Goal: Task Accomplishment & Management: Complete application form

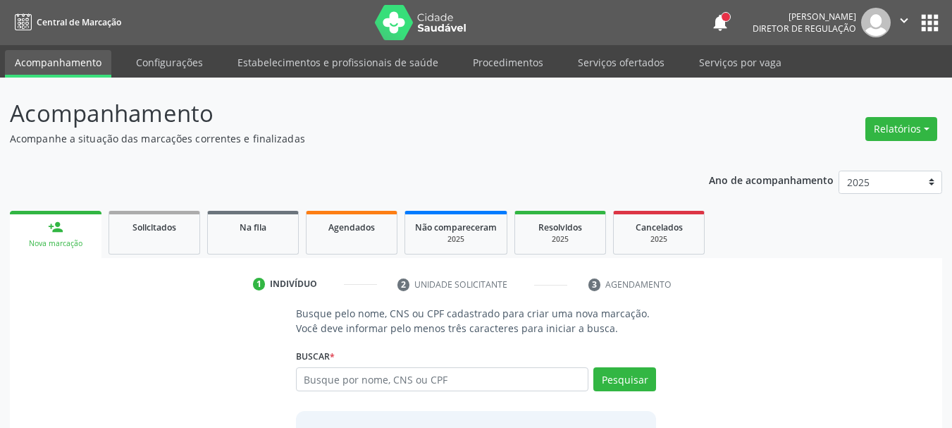
click at [349, 379] on input "text" at bounding box center [442, 379] width 293 height 24
type input "11220877484"
click at [642, 379] on button "Pesquisar" at bounding box center [625, 379] width 63 height 24
type input "11220877484"
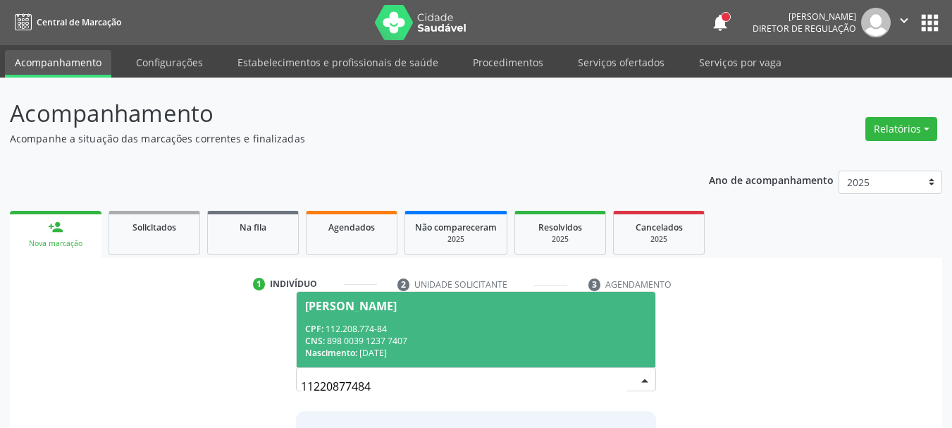
click at [523, 344] on div "CNS: 898 0039 1237 7407" at bounding box center [476, 341] width 343 height 12
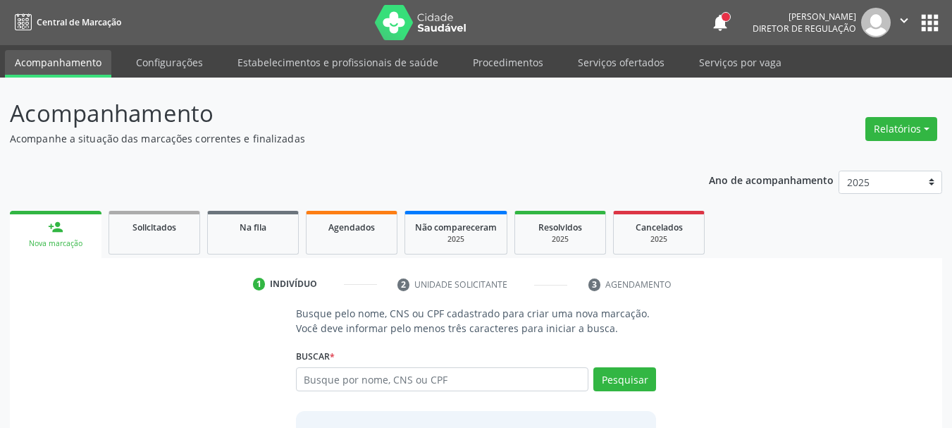
scroll to position [137, 0]
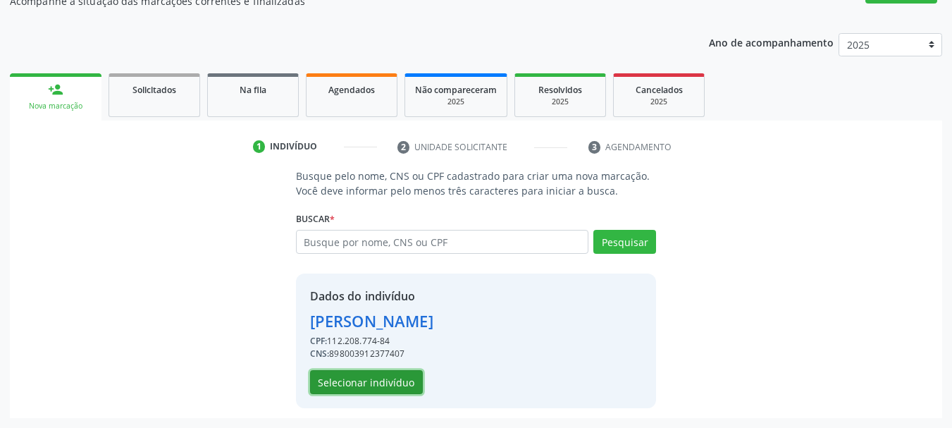
click at [336, 392] on button "Selecionar indivíduo" at bounding box center [366, 382] width 113 height 24
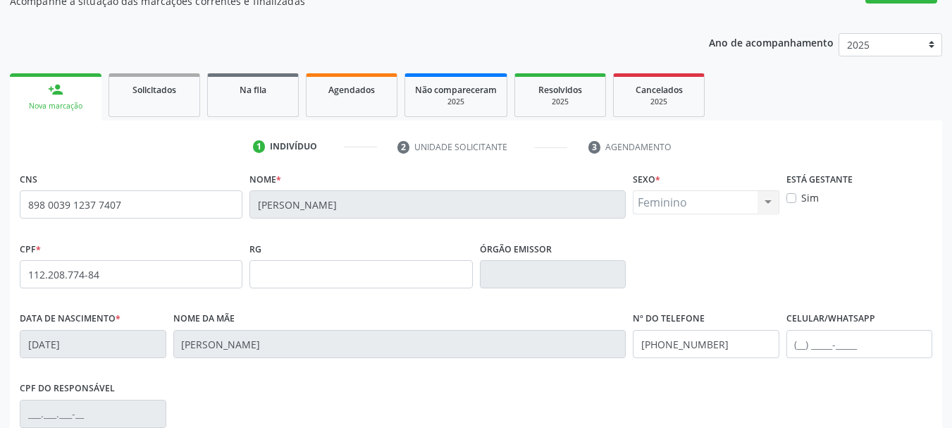
scroll to position [336, 0]
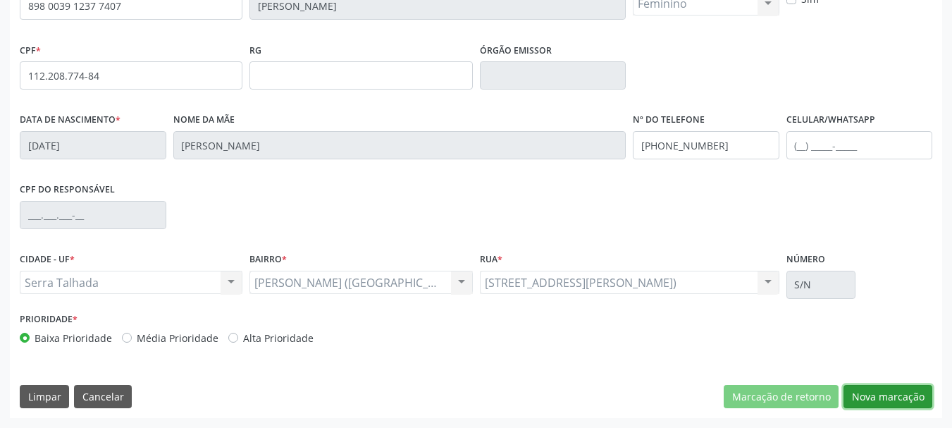
click at [880, 401] on button "Nova marcação" at bounding box center [888, 397] width 89 height 24
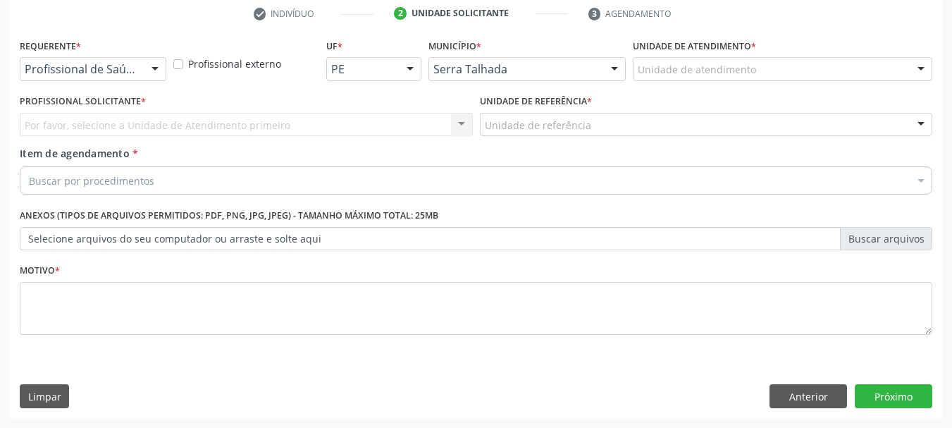
scroll to position [271, 0]
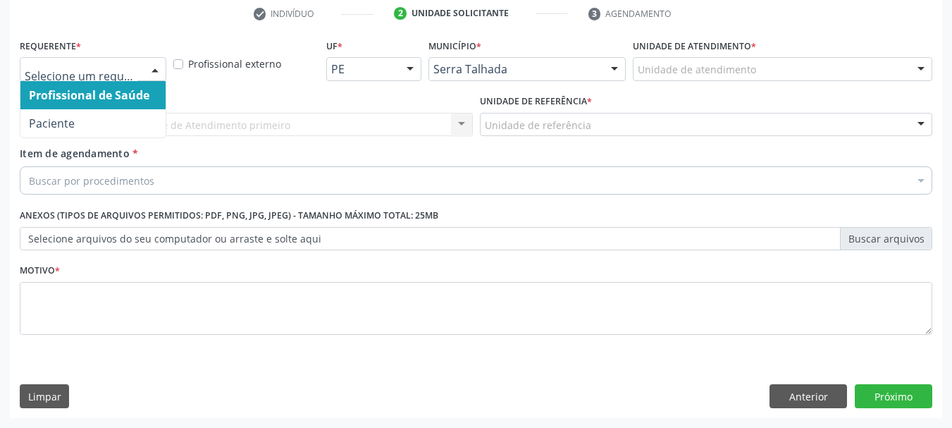
click at [139, 63] on div at bounding box center [93, 69] width 147 height 24
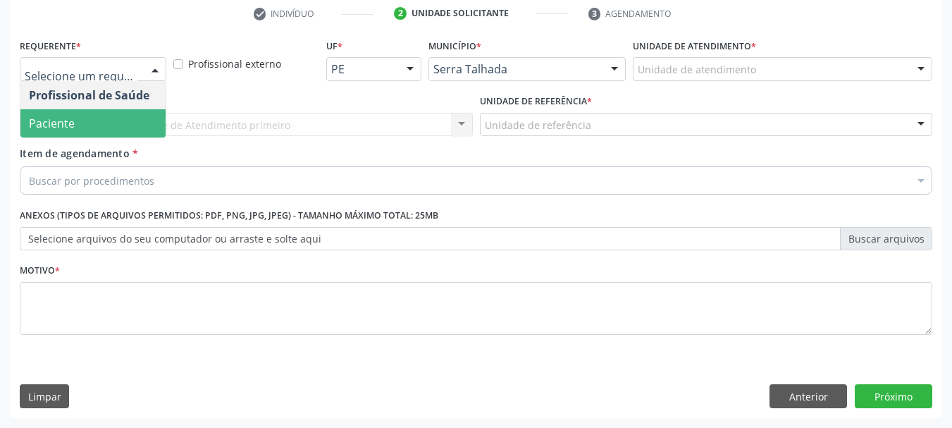
click at [116, 110] on span "Paciente" at bounding box center [92, 123] width 145 height 28
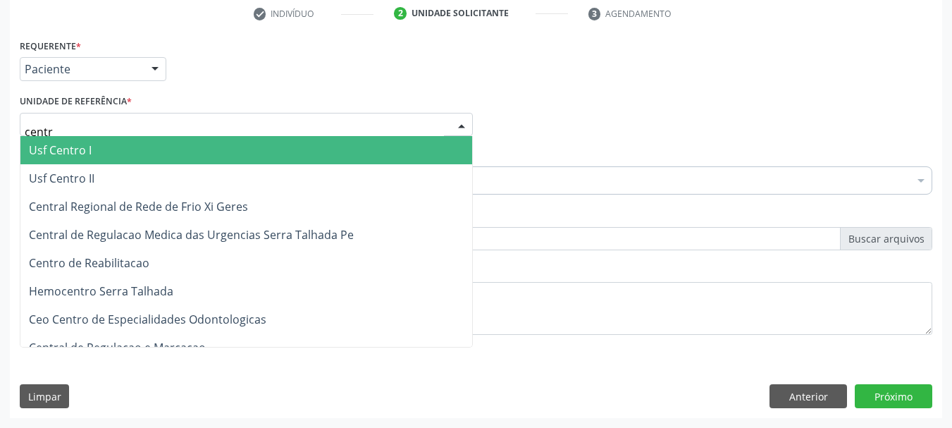
type input "centro"
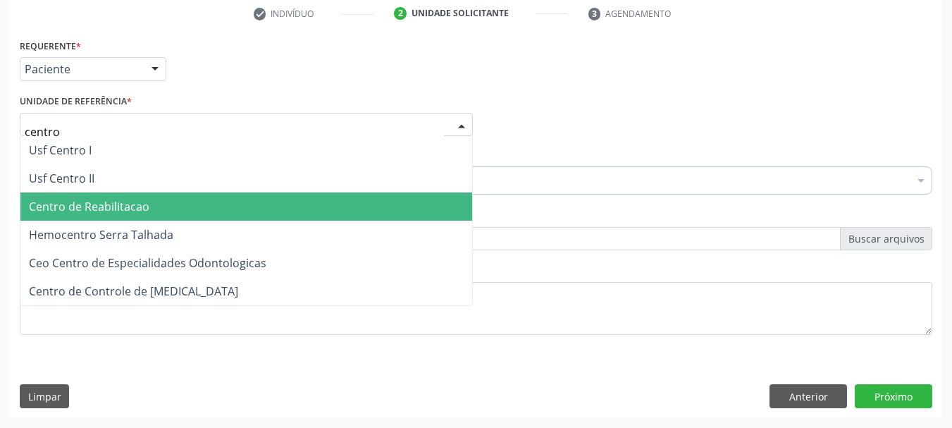
click at [124, 200] on span "Centro de Reabilitacao" at bounding box center [89, 207] width 121 height 16
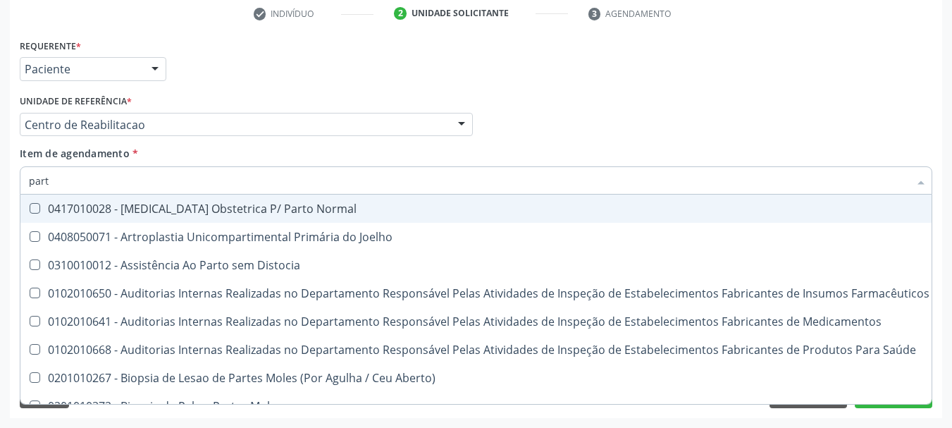
type input "parto"
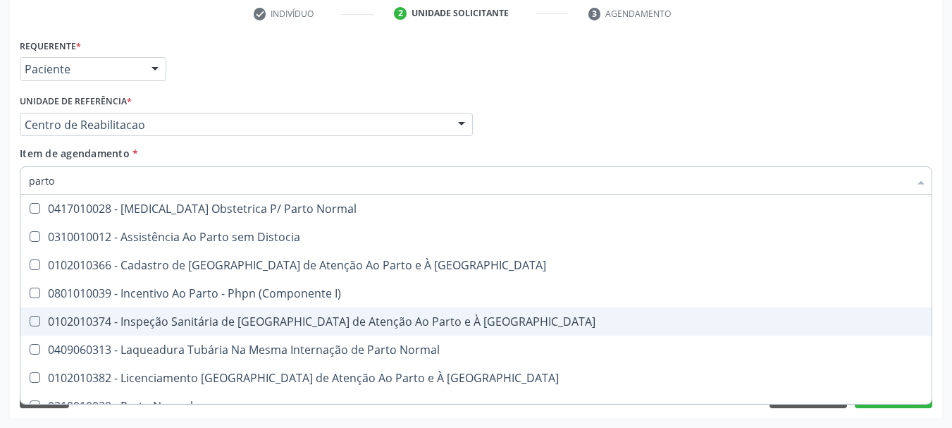
scroll to position [183, 0]
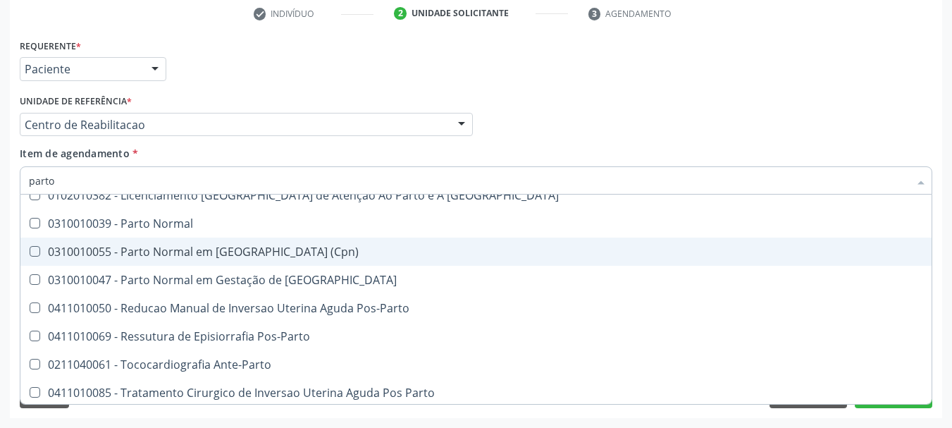
click at [538, 122] on div "Profissional Solicitante Por favor, selecione a Unidade de Atendimento primeiro…" at bounding box center [476, 118] width 920 height 55
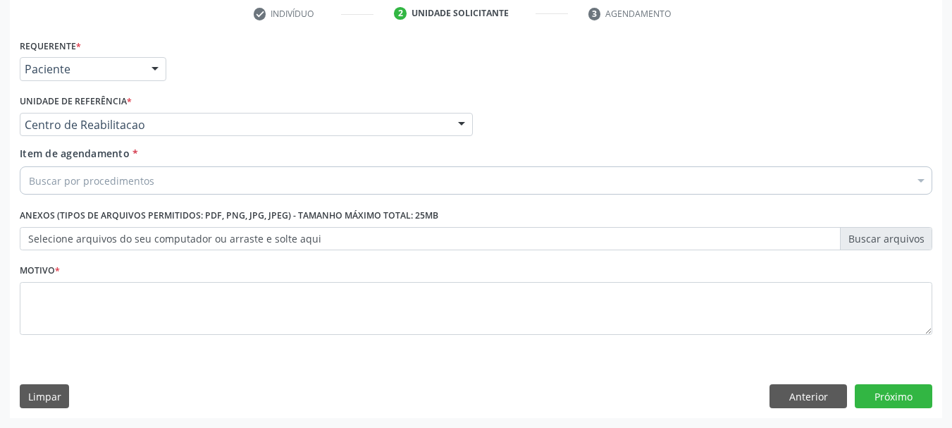
scroll to position [0, 0]
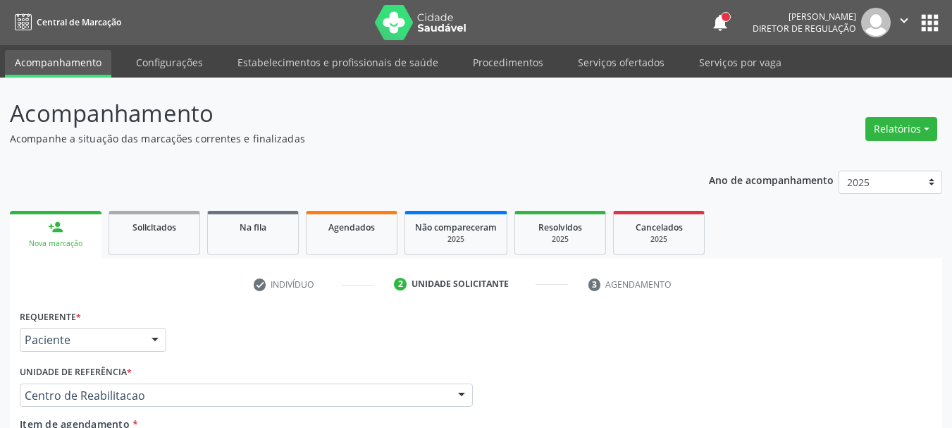
click at [921, 28] on button "apps" at bounding box center [930, 23] width 25 height 25
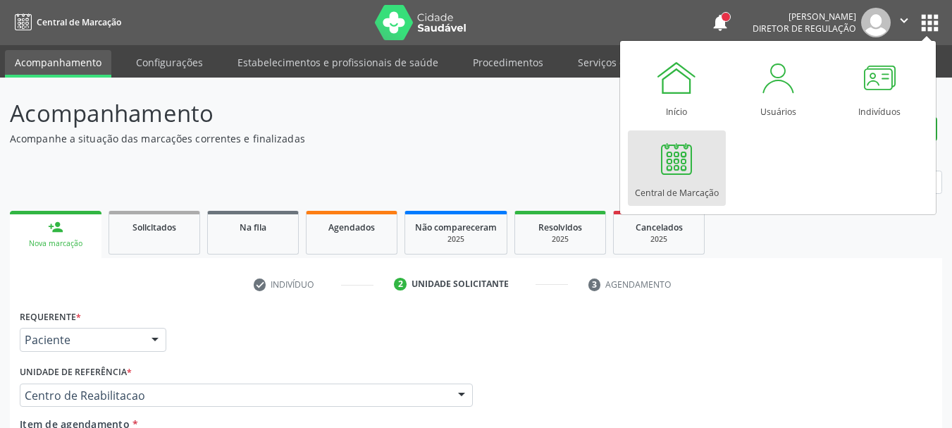
click at [691, 168] on div at bounding box center [677, 158] width 42 height 42
